Goal: Find specific fact: Find specific fact

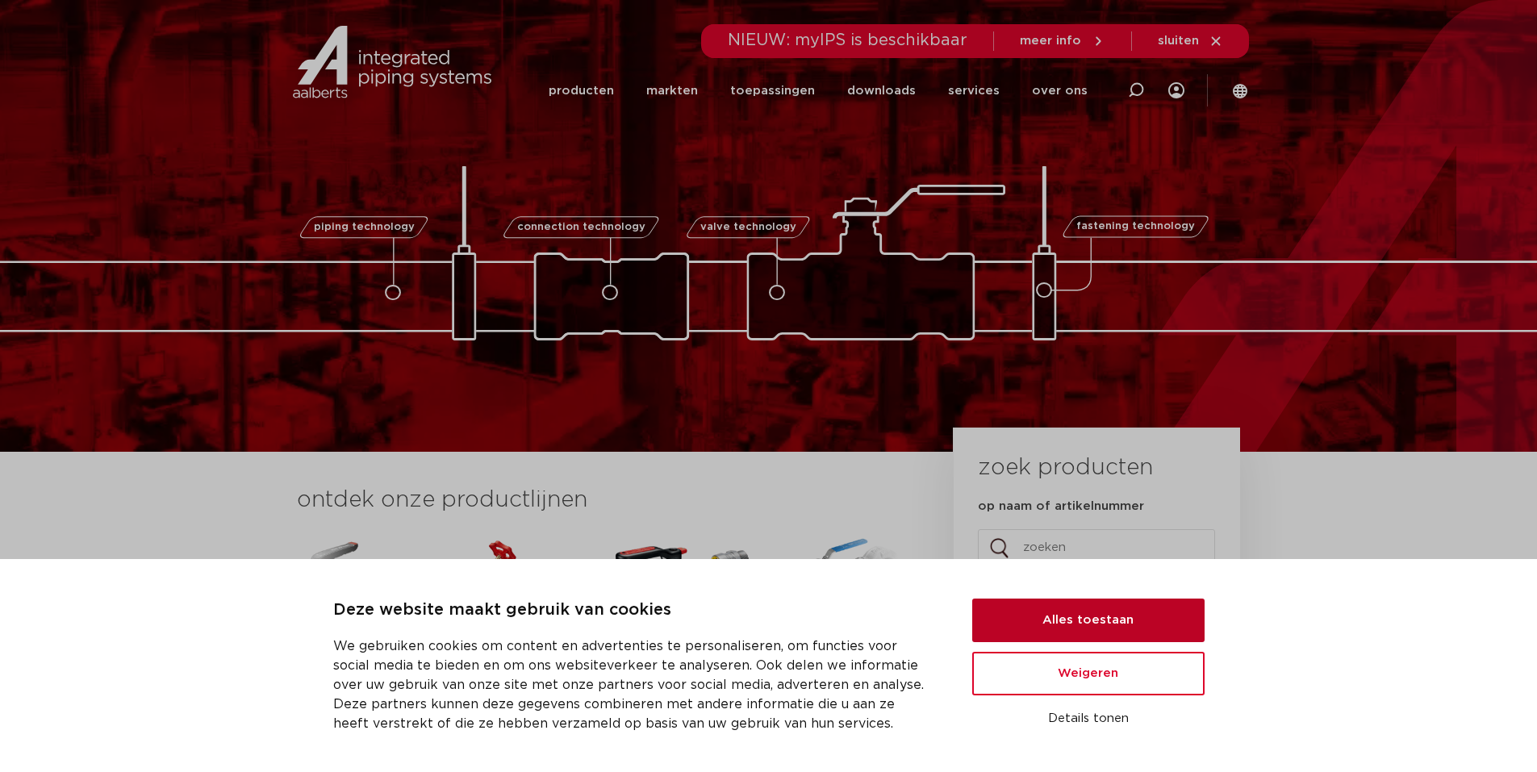
click at [1071, 622] on button "Alles toestaan" at bounding box center [1088, 621] width 232 height 44
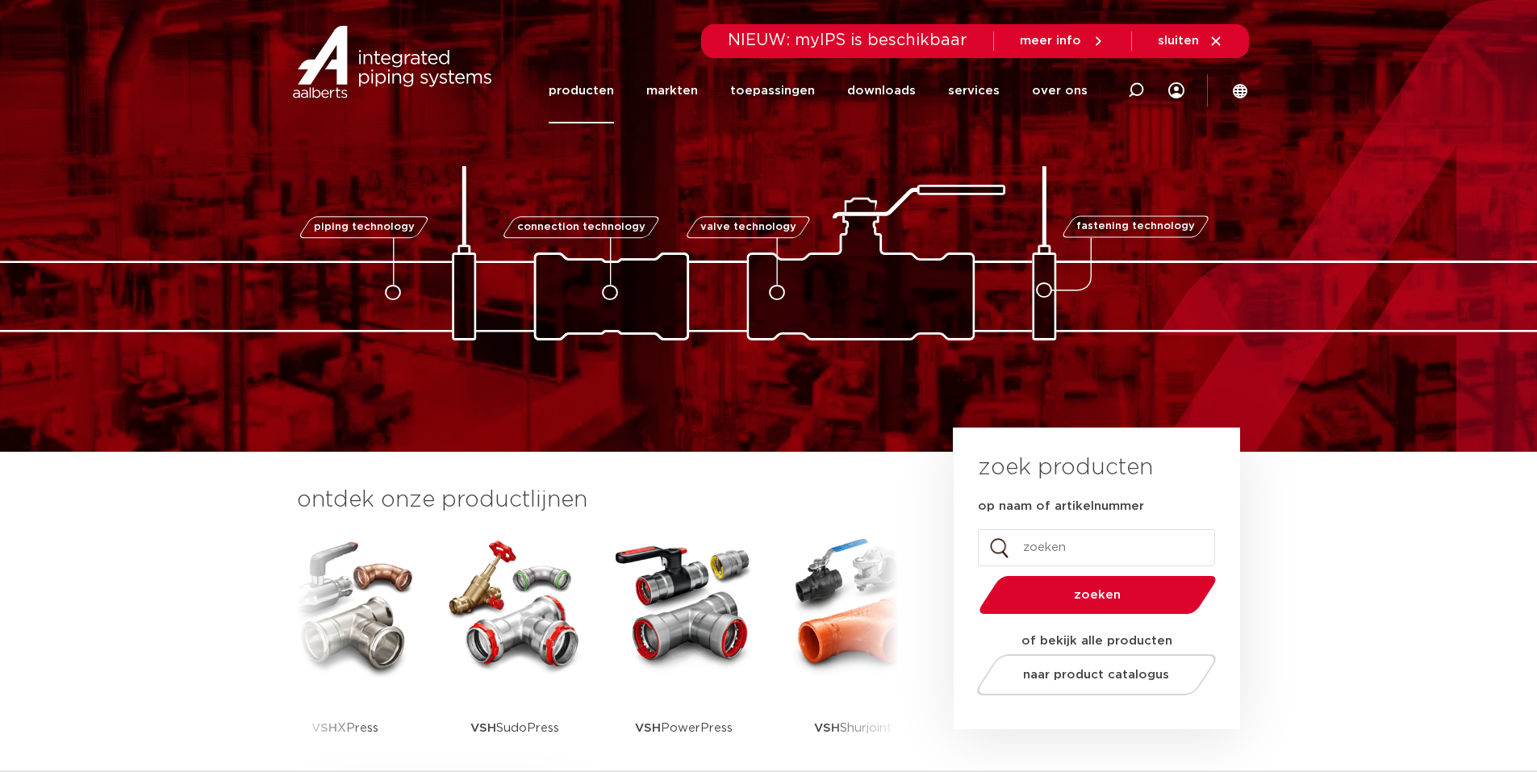
click at [593, 91] on link "producten" at bounding box center [581, 90] width 65 height 65
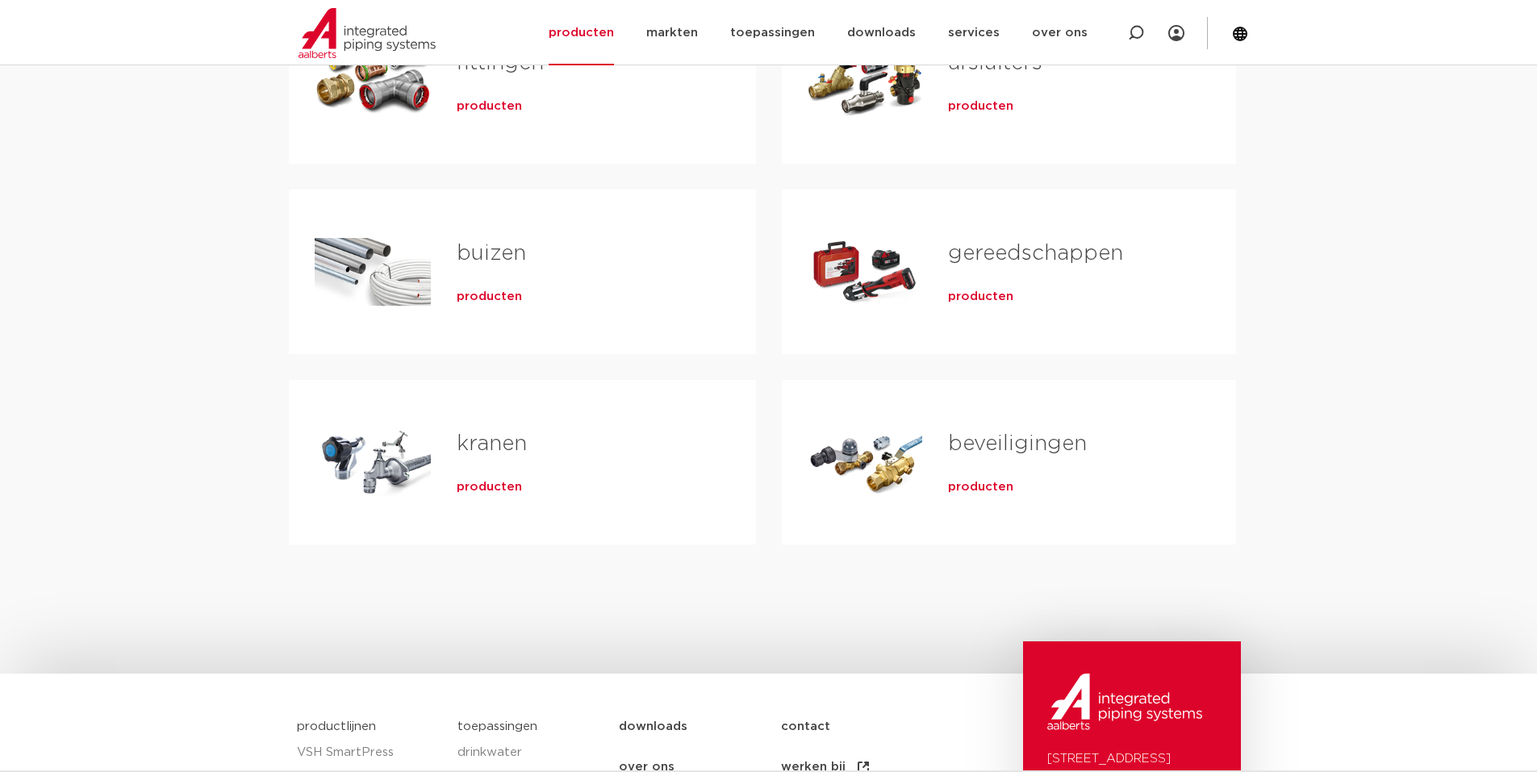
click at [968, 293] on span "producten" at bounding box center [980, 297] width 65 height 16
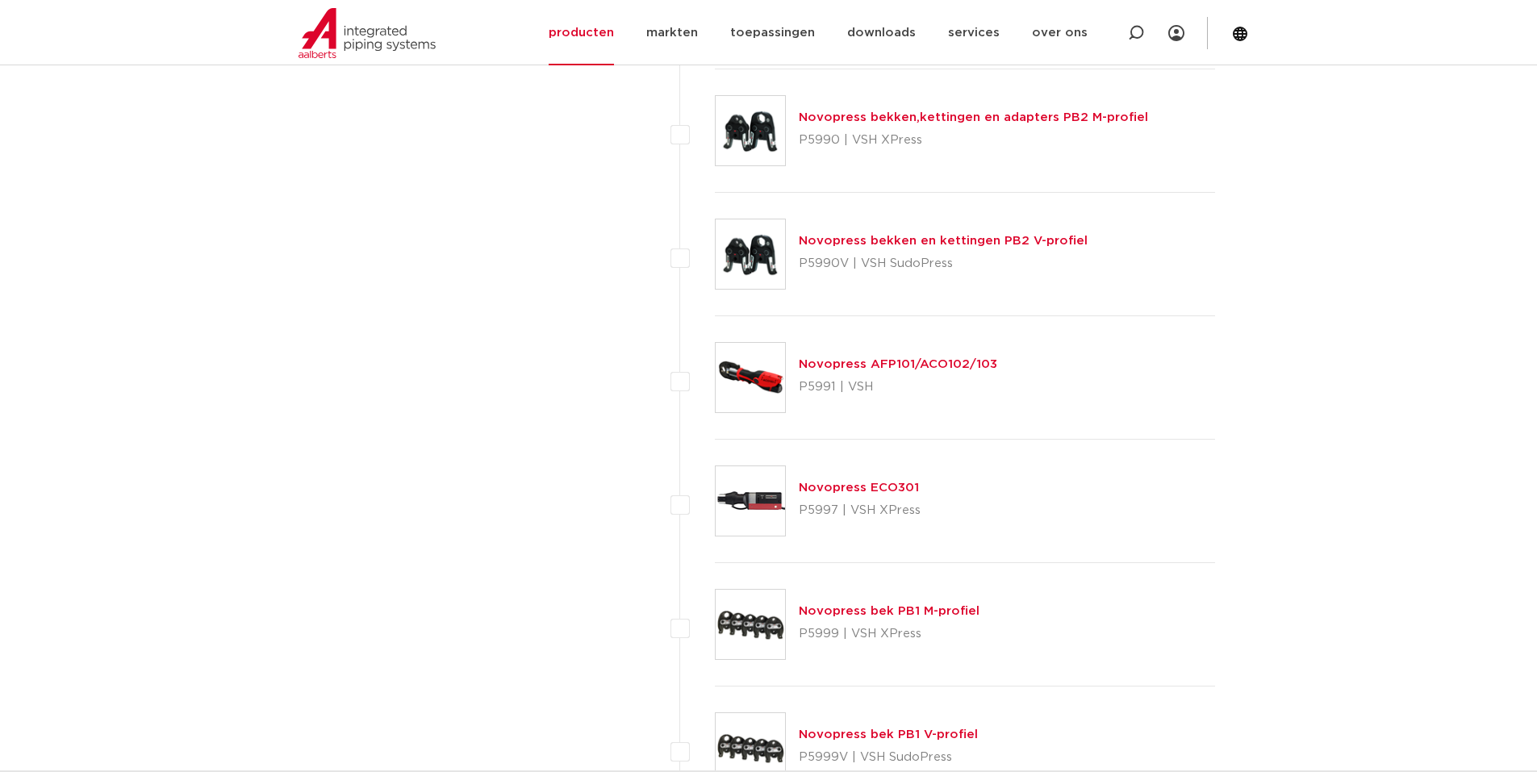
scroll to position [4928, 0]
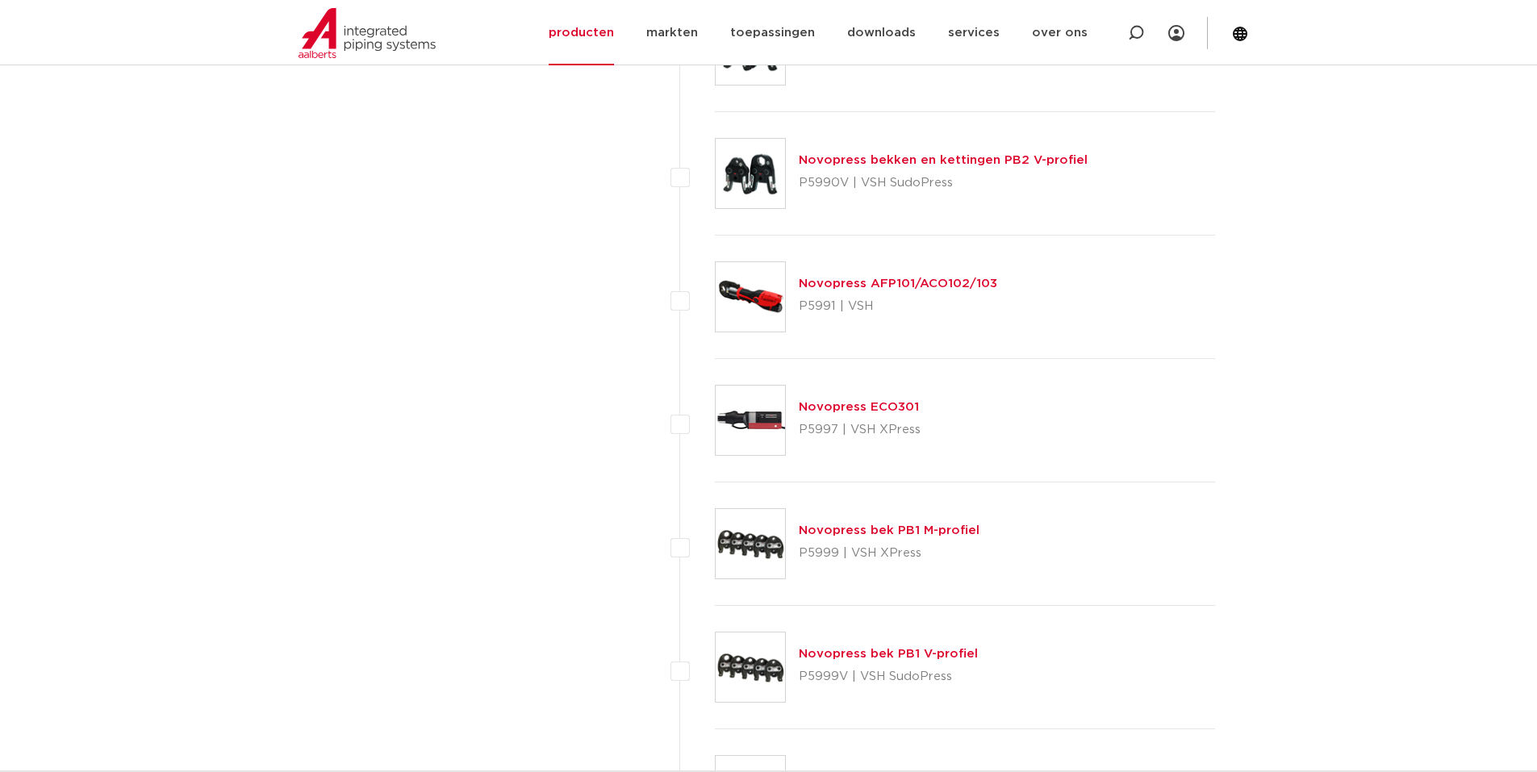
click at [912, 290] on link "Novopress AFP101/ACO102/103" at bounding box center [898, 284] width 198 height 12
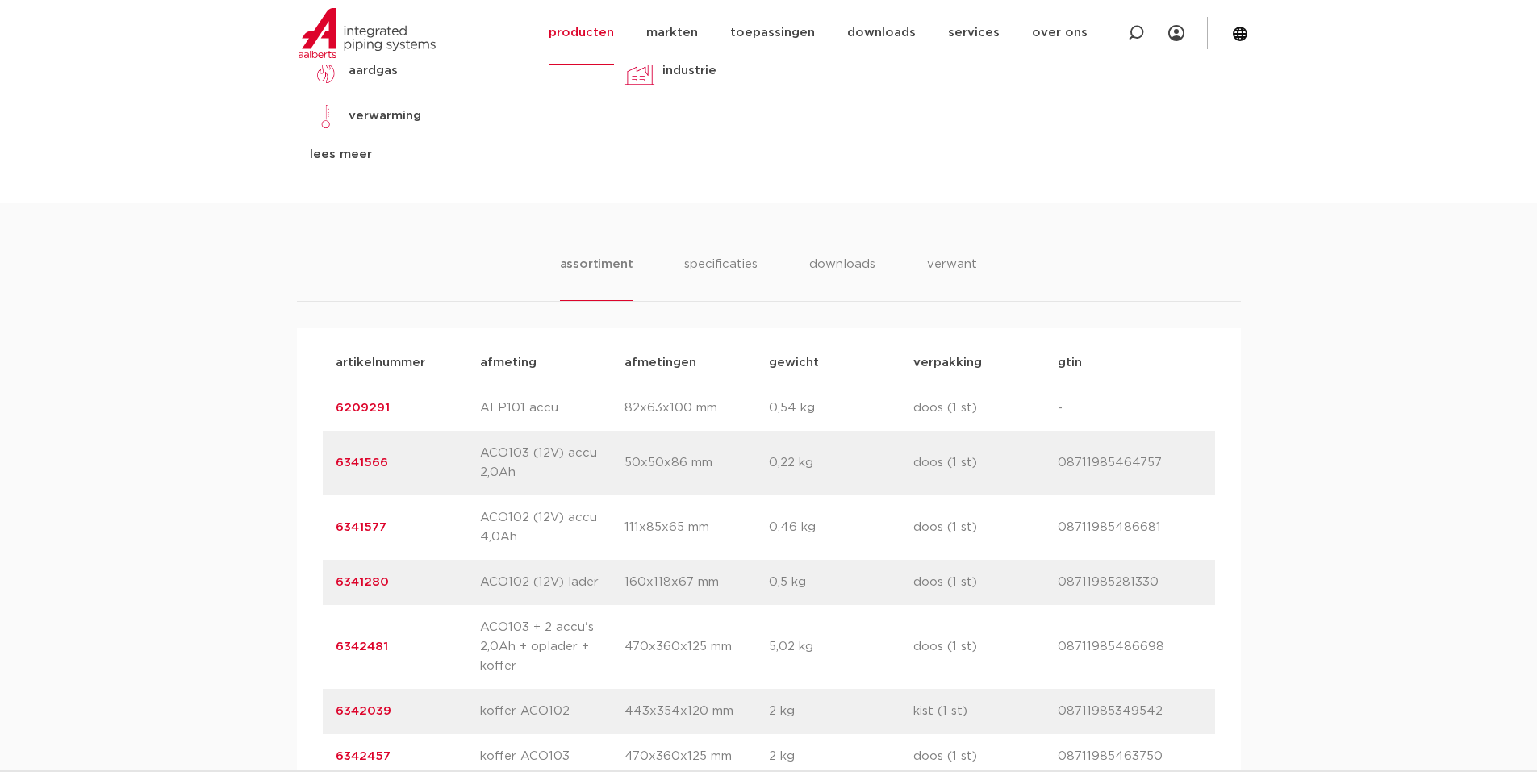
scroll to position [1049, 0]
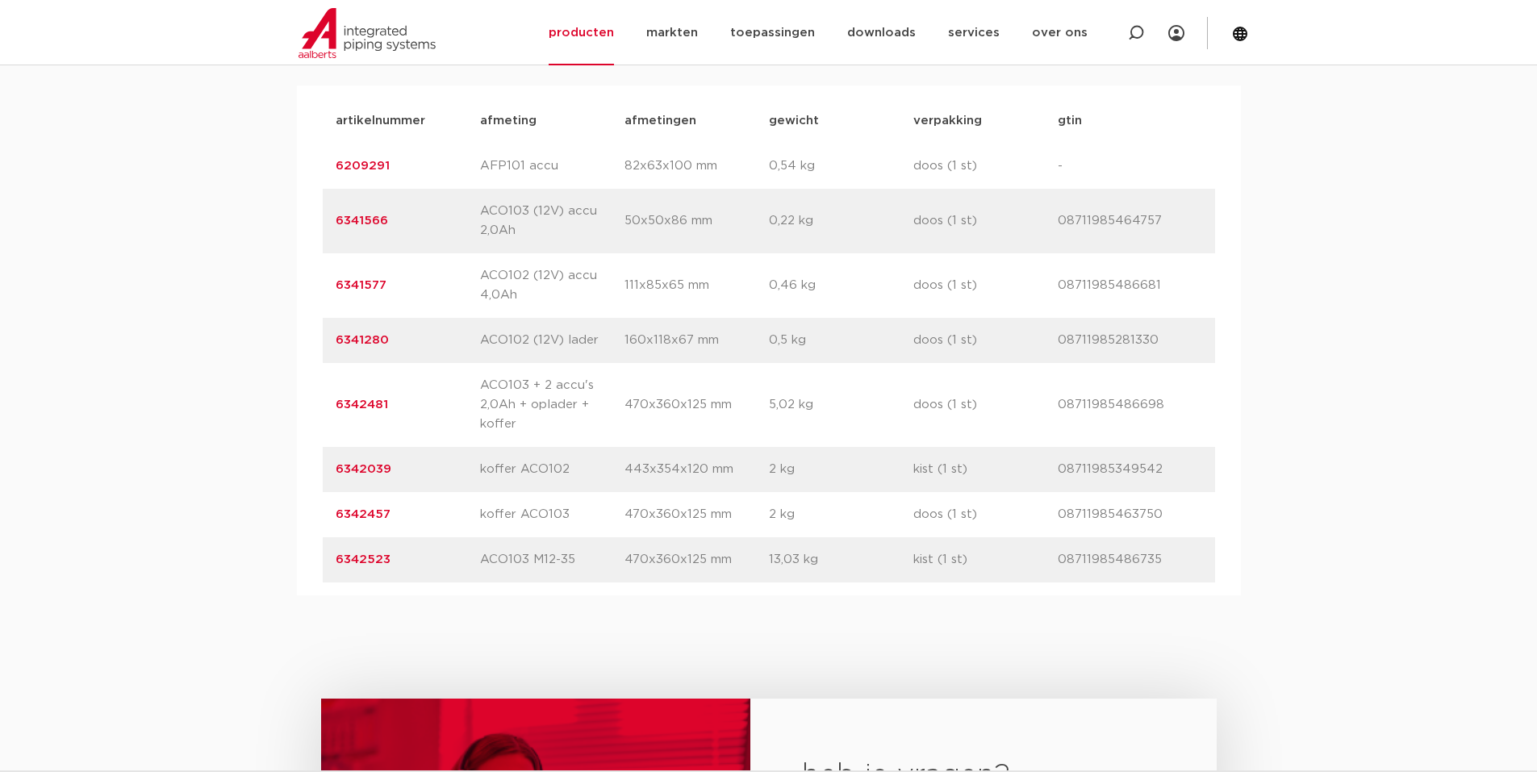
drag, startPoint x: 383, startPoint y: 410, endPoint x: 332, endPoint y: 415, distance: 51.9
click at [332, 415] on div "artikelnummer 6342481 afmeting ACO103 + 2 accu's 2,0Ah + oplader + koffer [GEOG…" at bounding box center [769, 405] width 892 height 84
drag, startPoint x: 415, startPoint y: 562, endPoint x: 335, endPoint y: 568, distance: 80.9
click at [336, 568] on p "6342523" at bounding box center [408, 559] width 144 height 19
copy link "6342523"
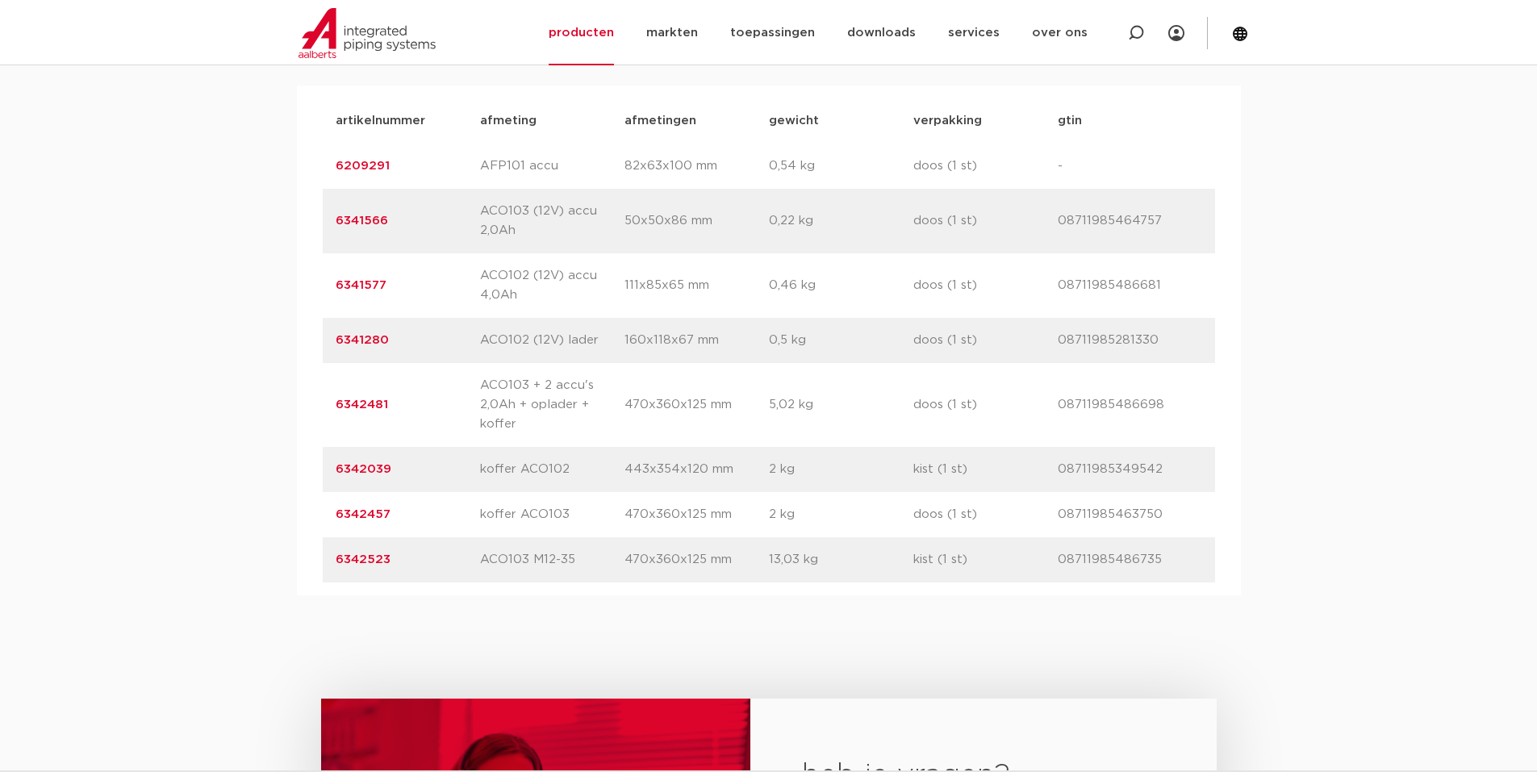
drag, startPoint x: 402, startPoint y: 412, endPoint x: 334, endPoint y: 415, distance: 67.8
click at [334, 415] on div "artikelnummer 6342481 afmeting ACO103 + 2 accu's 2,0Ah + oplader + koffer [GEOG…" at bounding box center [769, 405] width 892 height 84
copy link "6342481"
